Goal: Information Seeking & Learning: Understand process/instructions

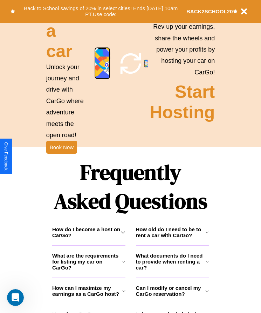
scroll to position [914, 0]
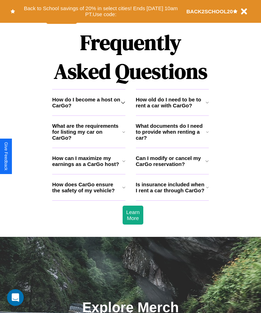
click at [89, 141] on h3 "What are the requirements for listing my car on CarGo?" at bounding box center [87, 132] width 70 height 18
click at [89, 167] on h3 "How can I maximize my earnings as a CarGo host?" at bounding box center [87, 161] width 70 height 12
click at [89, 108] on h3 "How do I become a host on CarGo?" at bounding box center [86, 102] width 69 height 12
click at [123, 105] on icon at bounding box center [123, 103] width 4 height 6
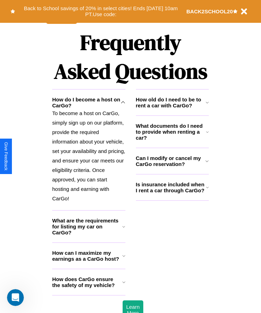
click at [124, 258] on icon at bounding box center [123, 256] width 3 height 6
